Goal: Task Accomplishment & Management: Use online tool/utility

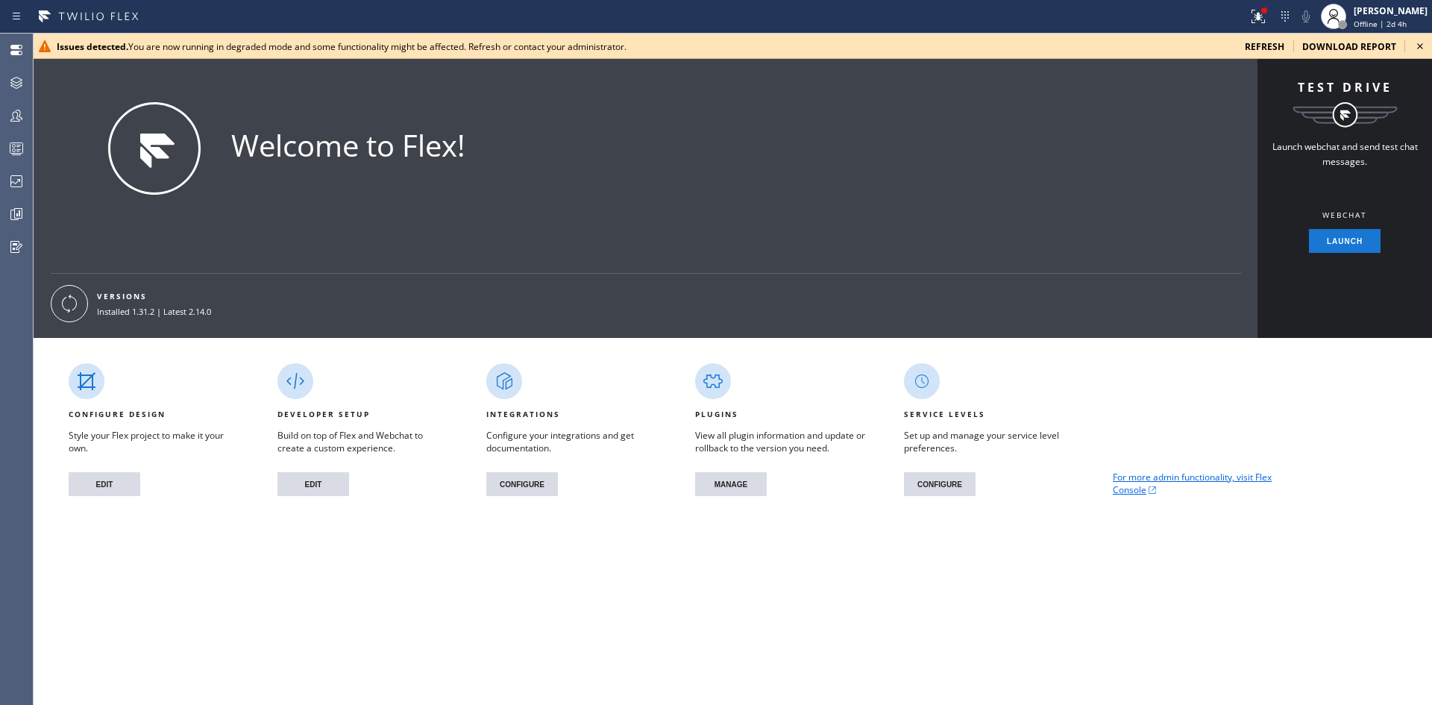
drag, startPoint x: 1336, startPoint y: 46, endPoint x: 1310, endPoint y: 82, distance: 44.9
click at [1336, 46] on span "download report" at bounding box center [1350, 46] width 94 height 13
click at [649, 113] on div "Welcome to Flex!" at bounding box center [671, 170] width 1162 height 136
drag, startPoint x: 6, startPoint y: 81, endPoint x: 21, endPoint y: 95, distance: 20.1
click at [6, 81] on div at bounding box center [16, 83] width 33 height 18
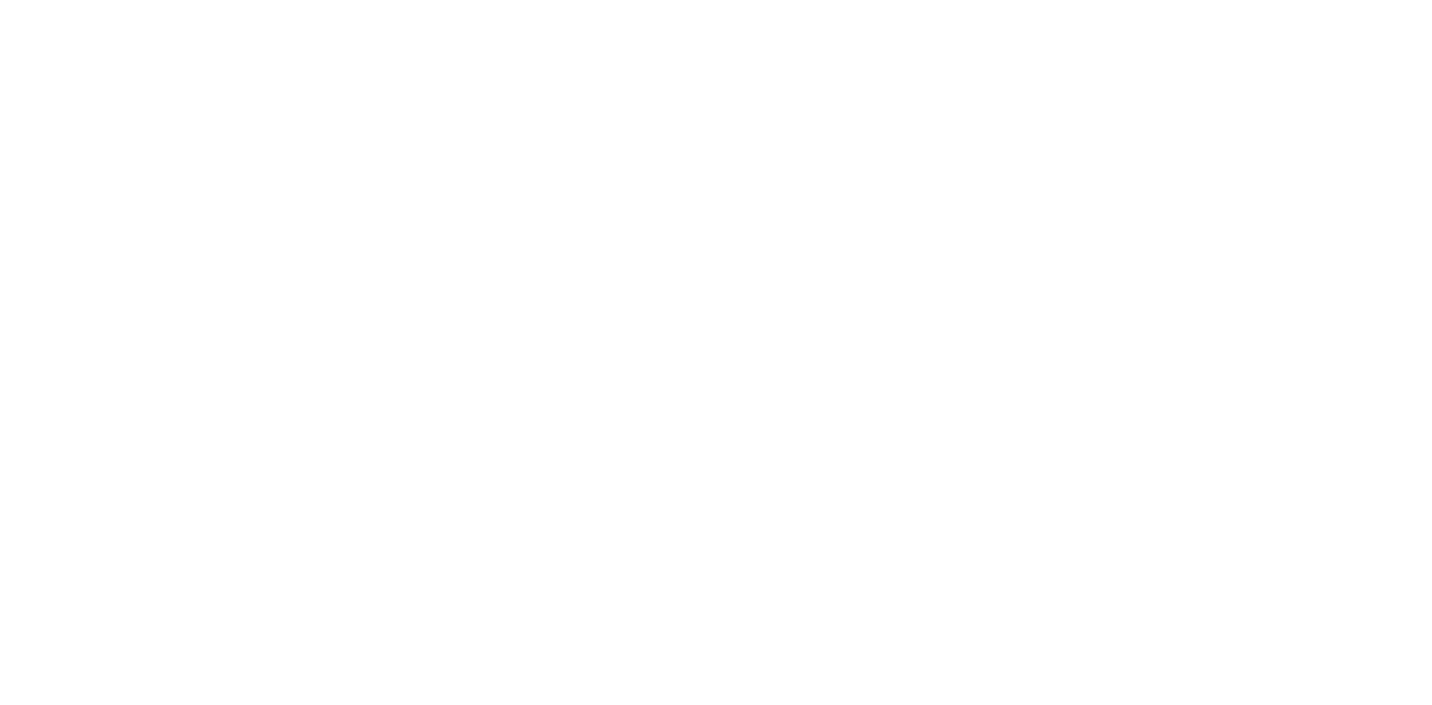
click at [377, 0] on div at bounding box center [716, 0] width 1432 height 0
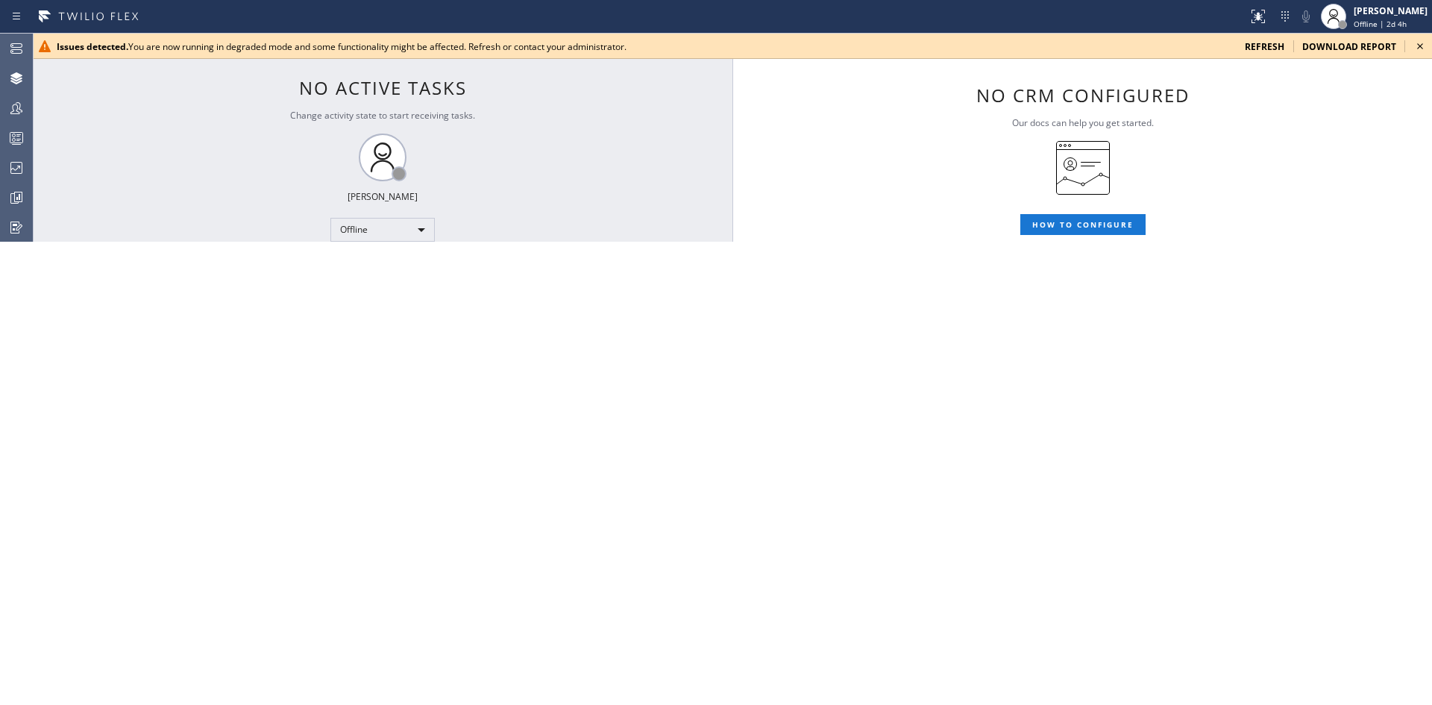
drag, startPoint x: 295, startPoint y: 208, endPoint x: 298, endPoint y: 219, distance: 11.6
click at [295, 208] on div "Status No active tasks Change activity state to start receiving tasks. andrey P…" at bounding box center [383, 138] width 700 height 208
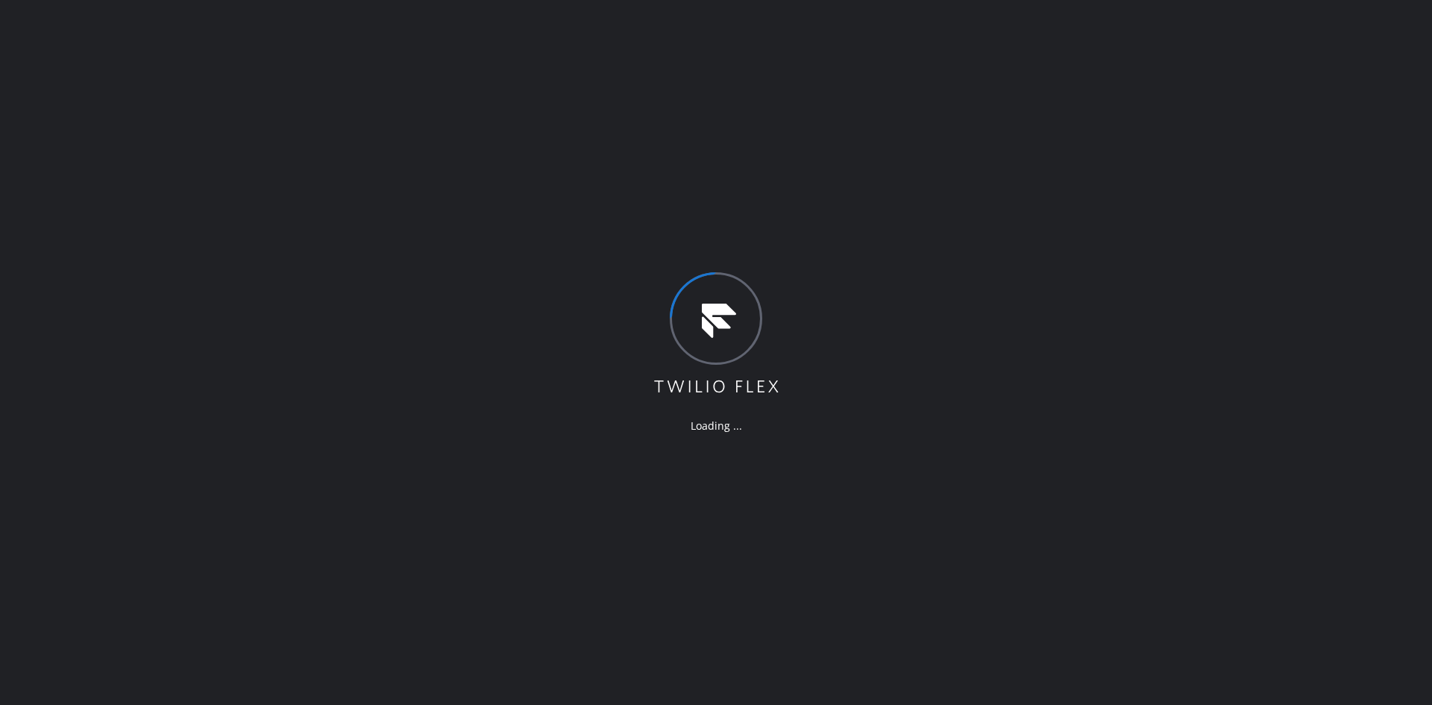
click at [636, 369] on div "Loading ..." at bounding box center [716, 352] width 1432 height 705
